Goal: Task Accomplishment & Management: Use online tool/utility

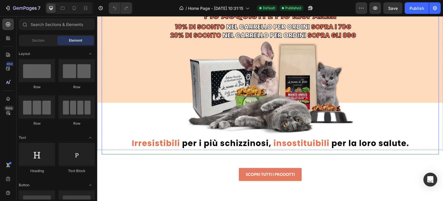
scroll to position [29, 0]
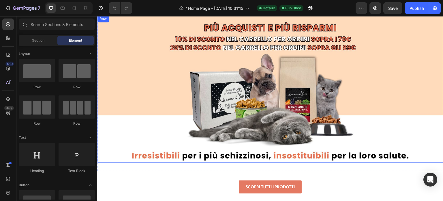
click at [98, 47] on div "Title Line Row" at bounding box center [270, 88] width 346 height 147
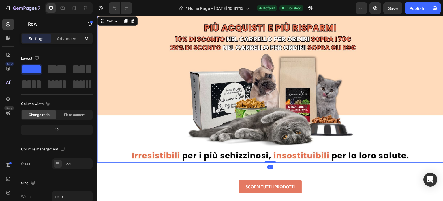
scroll to position [0, 0]
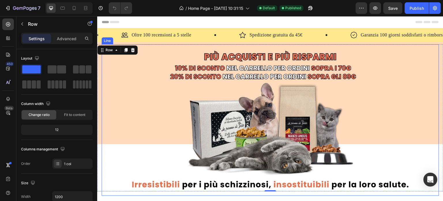
drag, startPoint x: 133, startPoint y: 84, endPoint x: 98, endPoint y: 49, distance: 49.4
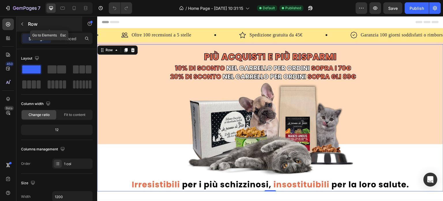
click at [27, 20] on div at bounding box center [22, 23] width 9 height 9
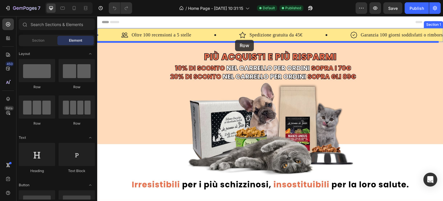
drag, startPoint x: 137, startPoint y: 84, endPoint x: 235, endPoint y: 40, distance: 107.7
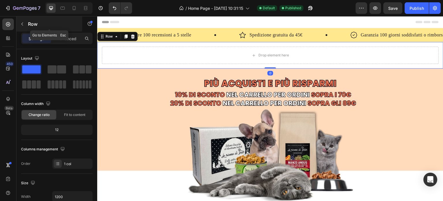
click at [23, 26] on button "button" at bounding box center [22, 23] width 9 height 9
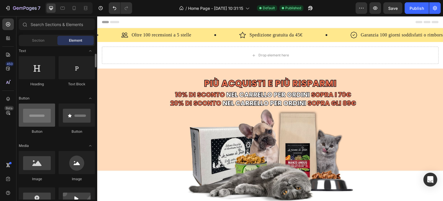
scroll to position [144, 0]
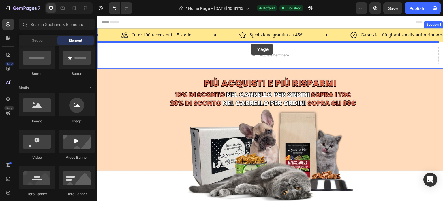
drag, startPoint x: 186, startPoint y: 112, endPoint x: 251, endPoint y: 44, distance: 94.1
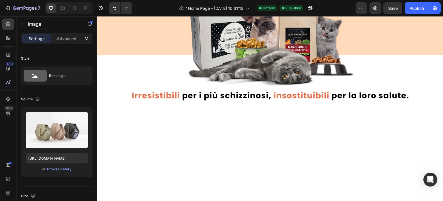
scroll to position [231, 0]
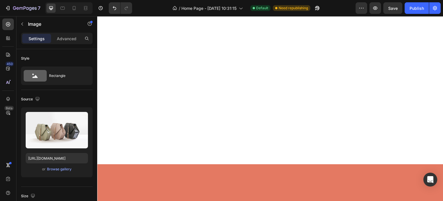
scroll to position [173, 0]
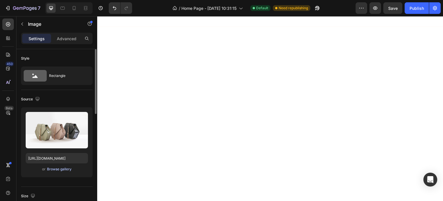
click at [63, 169] on div "Browse gallery" at bounding box center [59, 168] width 25 height 5
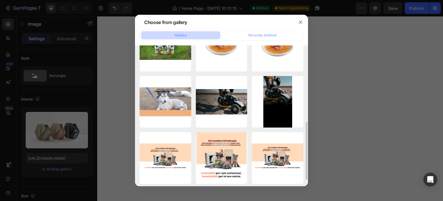
scroll to position [115, 0]
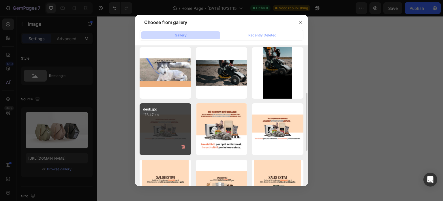
click at [175, 122] on div "desk.jpg 178.47 kb" at bounding box center [166, 129] width 52 height 52
type input "[URL][DOMAIN_NAME]"
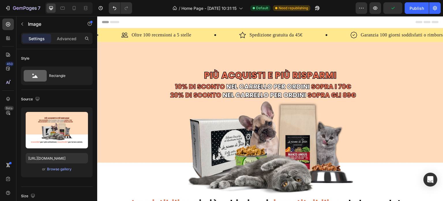
scroll to position [144, 0]
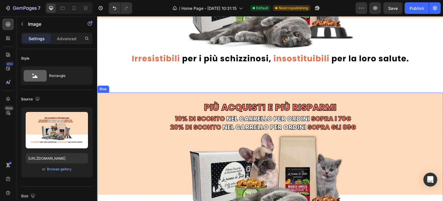
click at [249, 92] on div "Title Line Row Row" at bounding box center [270, 171] width 346 height 158
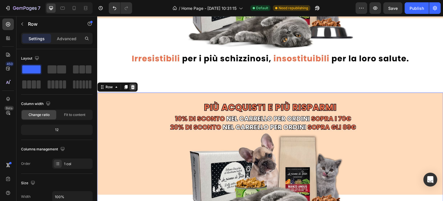
click at [135, 84] on div at bounding box center [132, 86] width 7 height 7
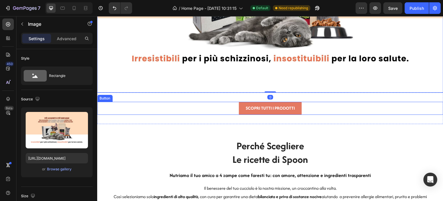
click at [324, 102] on div "SCOPRI TUTTI I PRODOTTI Button" at bounding box center [270, 108] width 346 height 13
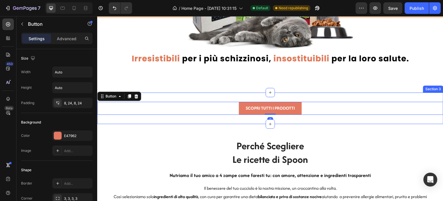
click at [320, 92] on div "SCOPRI TUTTI I PRODOTTI Button 0 Section 3" at bounding box center [270, 107] width 346 height 31
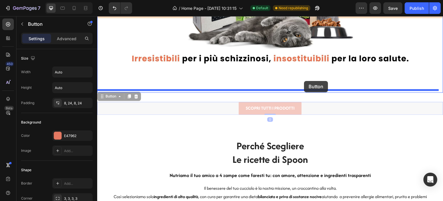
drag, startPoint x: 307, startPoint y: 102, endPoint x: 305, endPoint y: 81, distance: 20.9
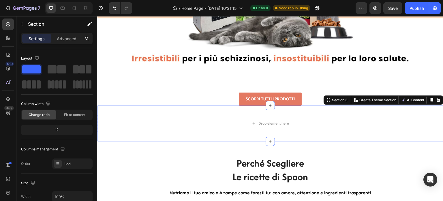
click at [306, 106] on div "Drop element here Section 3 Create Theme Section AI Content Write with GemAI Wh…" at bounding box center [270, 123] width 346 height 36
click at [437, 98] on icon at bounding box center [439, 100] width 4 height 4
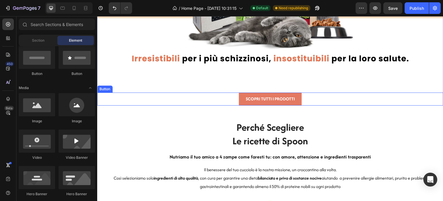
scroll to position [58, 0]
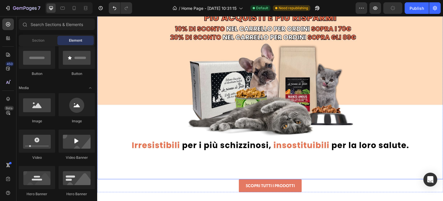
click at [294, 149] on img at bounding box center [270, 81] width 346 height 195
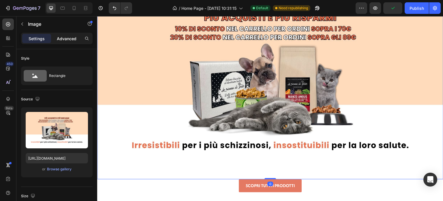
click at [65, 40] on p "Advanced" at bounding box center [67, 39] width 20 height 6
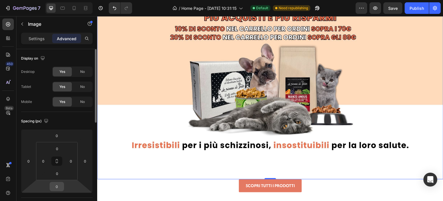
click at [56, 186] on input "0" at bounding box center [57, 186] width 12 height 9
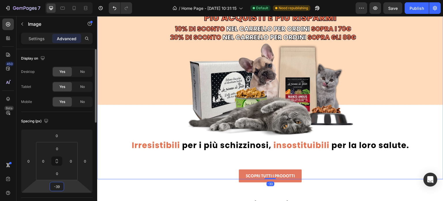
type input "-40"
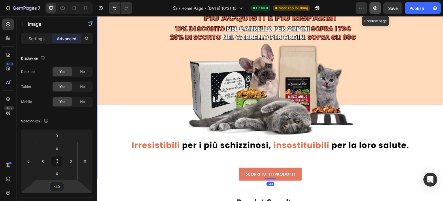
click at [375, 10] on icon "button" at bounding box center [376, 8] width 6 height 6
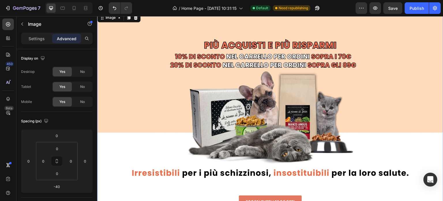
scroll to position [0, 0]
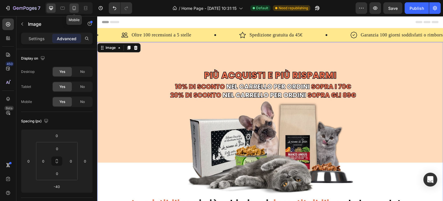
click at [74, 8] on icon at bounding box center [74, 8] width 6 height 6
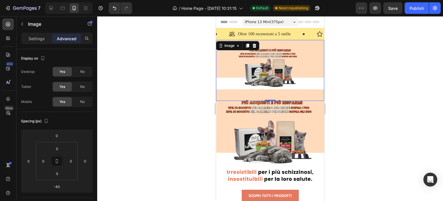
click at [294, 41] on img at bounding box center [270, 70] width 108 height 61
click at [79, 100] on div "No" at bounding box center [82, 101] width 19 height 9
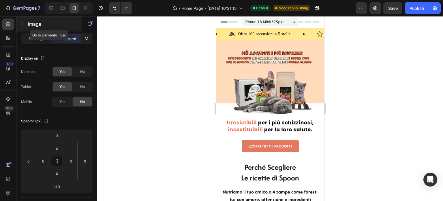
click at [24, 23] on icon "button" at bounding box center [22, 24] width 5 height 5
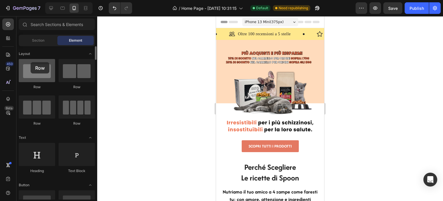
click at [31, 62] on div at bounding box center [37, 70] width 36 height 23
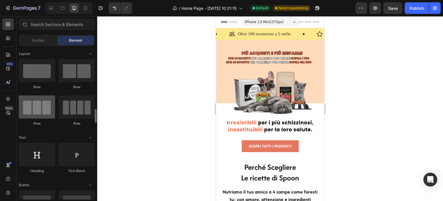
scroll to position [87, 0]
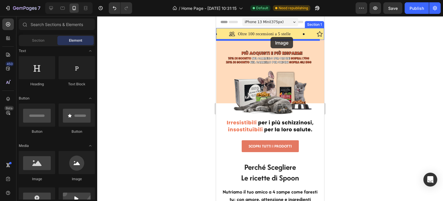
drag, startPoint x: 255, startPoint y: 171, endPoint x: 271, endPoint y: 37, distance: 135.1
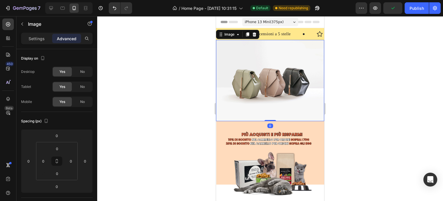
click at [264, 72] on img at bounding box center [270, 80] width 108 height 81
click at [30, 36] on p "Settings" at bounding box center [37, 39] width 16 height 6
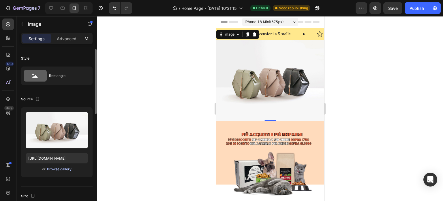
click at [55, 168] on div "Browse gallery" at bounding box center [59, 168] width 25 height 5
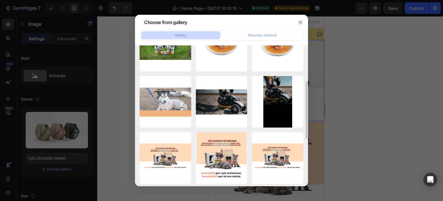
scroll to position [115, 0]
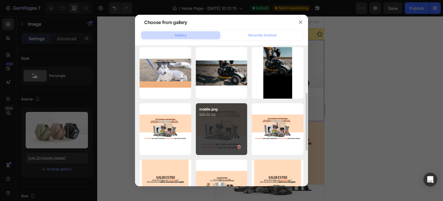
click at [229, 121] on div "mobile.png 568.60 kb" at bounding box center [222, 129] width 52 height 52
type input "[URL][DOMAIN_NAME]"
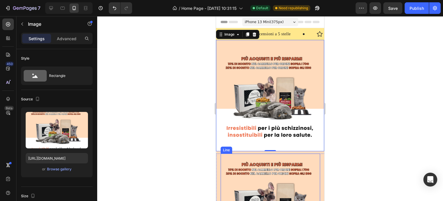
scroll to position [58, 0]
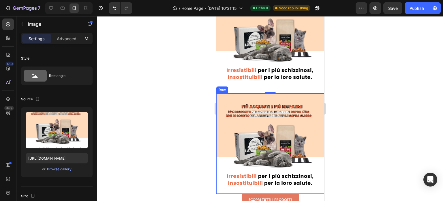
click at [318, 93] on div "Title Line Row Row" at bounding box center [271, 143] width 108 height 100
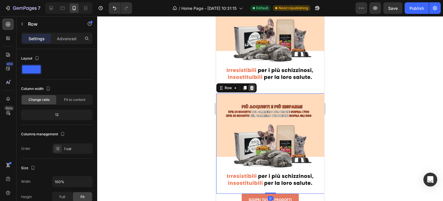
click at [251, 85] on icon at bounding box center [252, 87] width 5 height 5
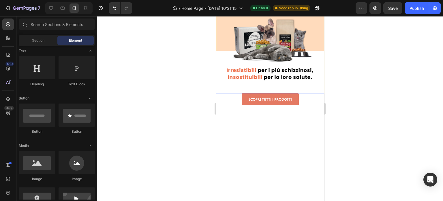
click at [308, 87] on img at bounding box center [270, 37] width 108 height 111
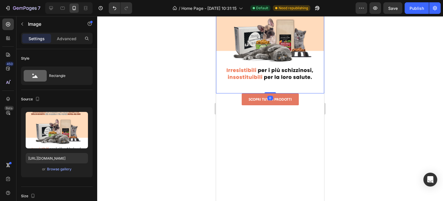
click at [70, 44] on div "Settings Advanced" at bounding box center [57, 39] width 72 height 12
click at [70, 38] on p "Advanced" at bounding box center [67, 39] width 20 height 6
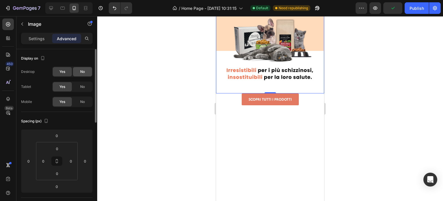
click at [81, 71] on span "No" at bounding box center [82, 71] width 5 height 5
click at [81, 84] on span "No" at bounding box center [82, 86] width 5 height 5
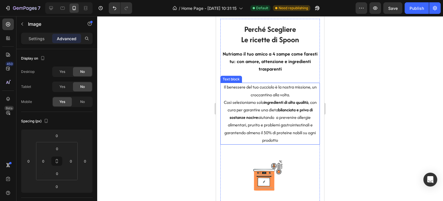
scroll to position [0, 0]
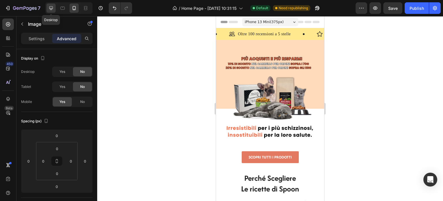
click at [51, 4] on div at bounding box center [50, 7] width 9 height 9
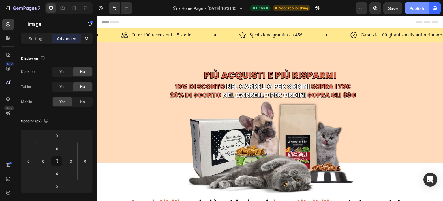
click at [417, 9] on div "Publish" at bounding box center [417, 8] width 14 height 6
